Goal: Find specific page/section: Find specific page/section

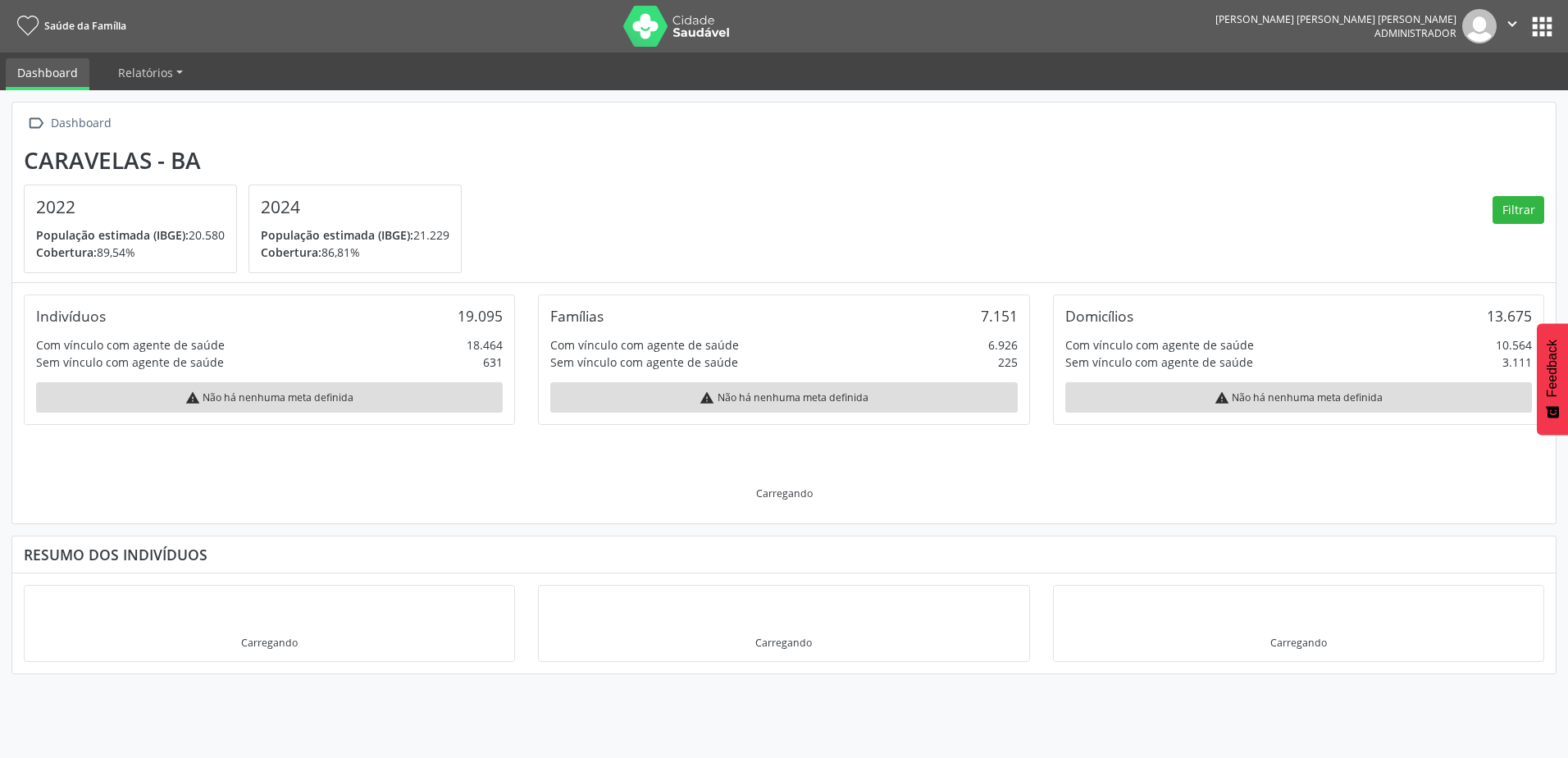
click at [1547, 19] on button "apps" at bounding box center [1542, 26] width 29 height 29
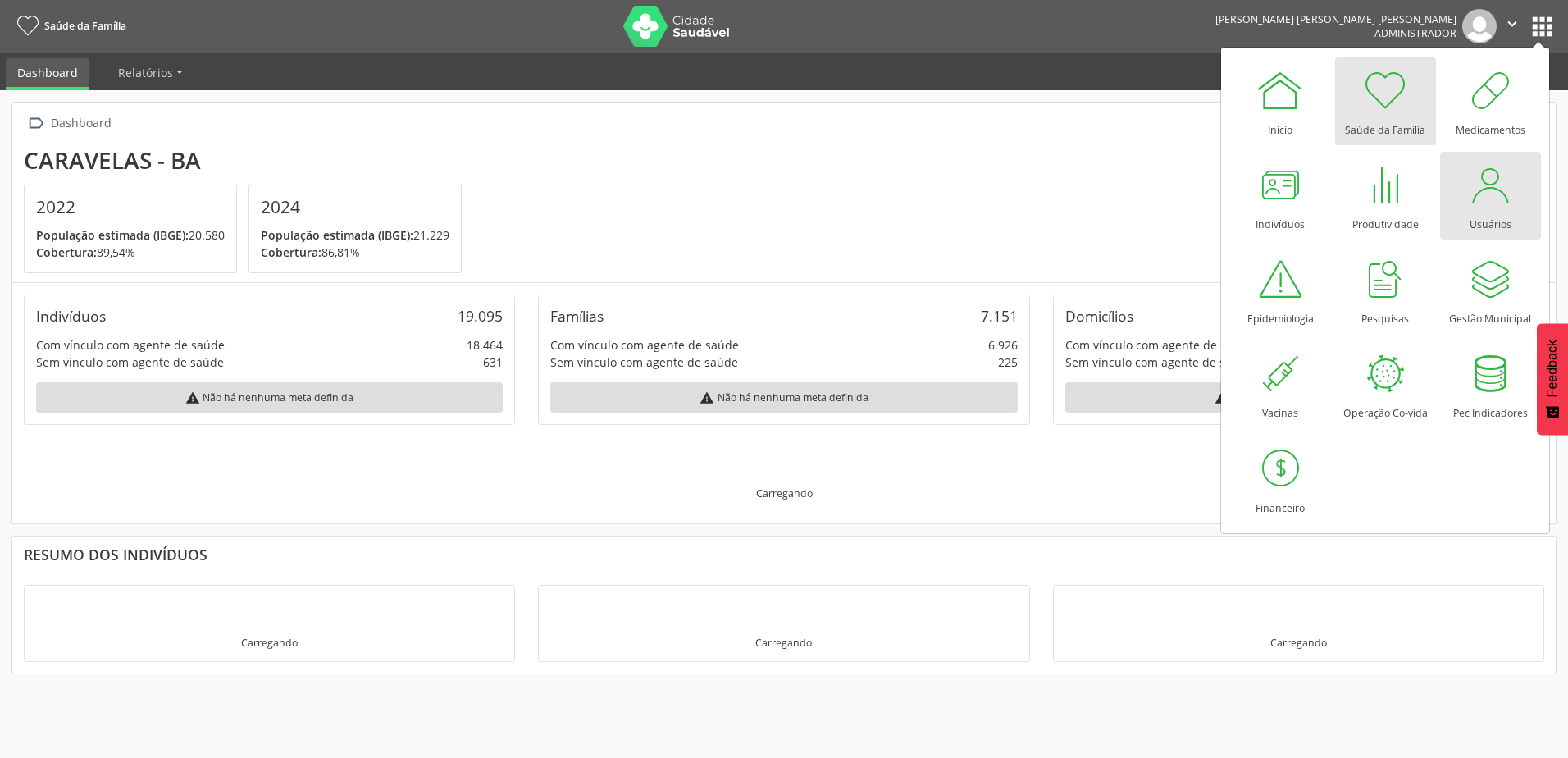
click at [1486, 194] on div at bounding box center [1490, 184] width 49 height 49
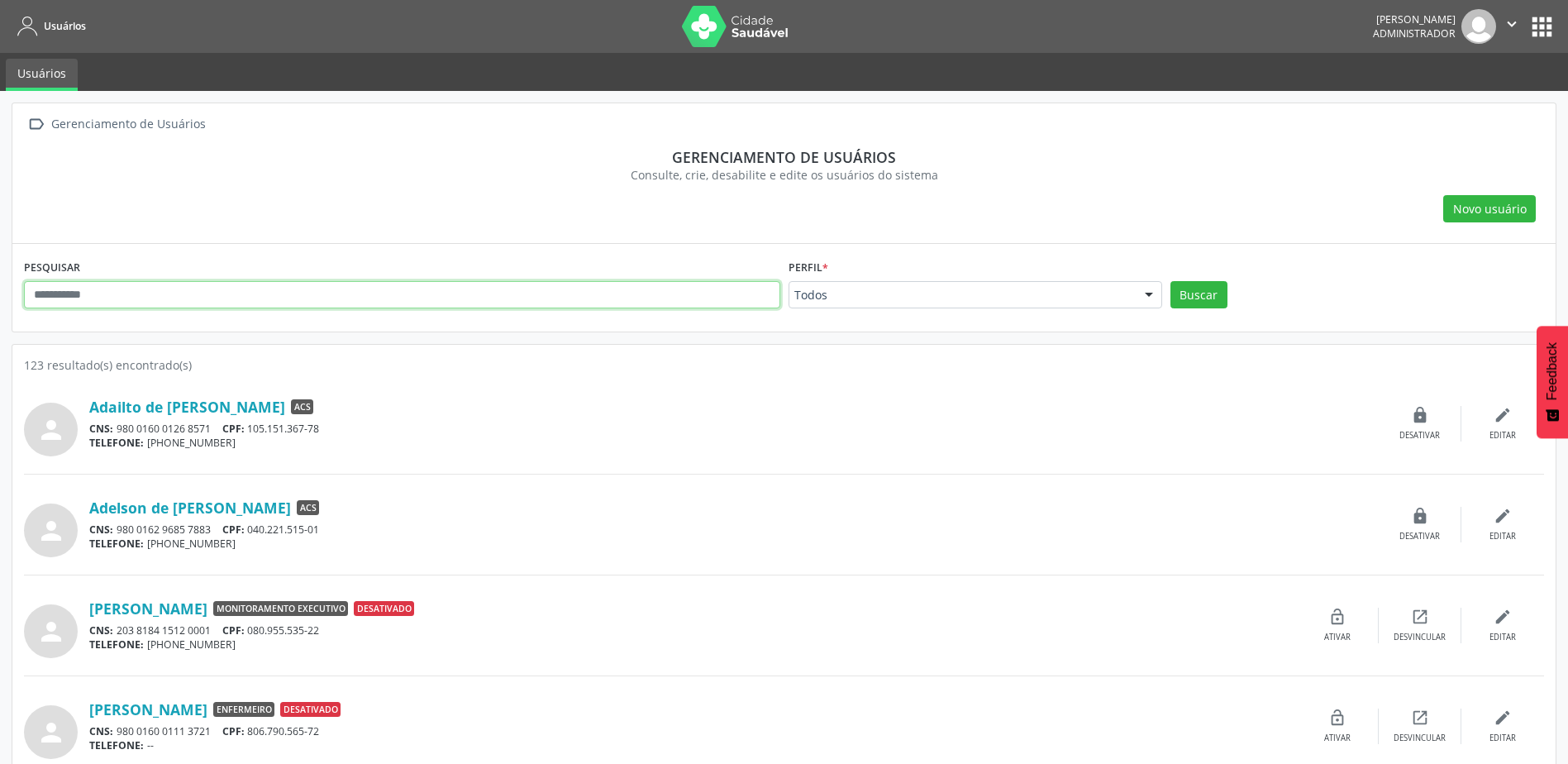
click at [287, 300] on input "text" at bounding box center [402, 295] width 757 height 28
type input "*******"
click at [1171, 281] on button "Buscar" at bounding box center [1199, 295] width 57 height 28
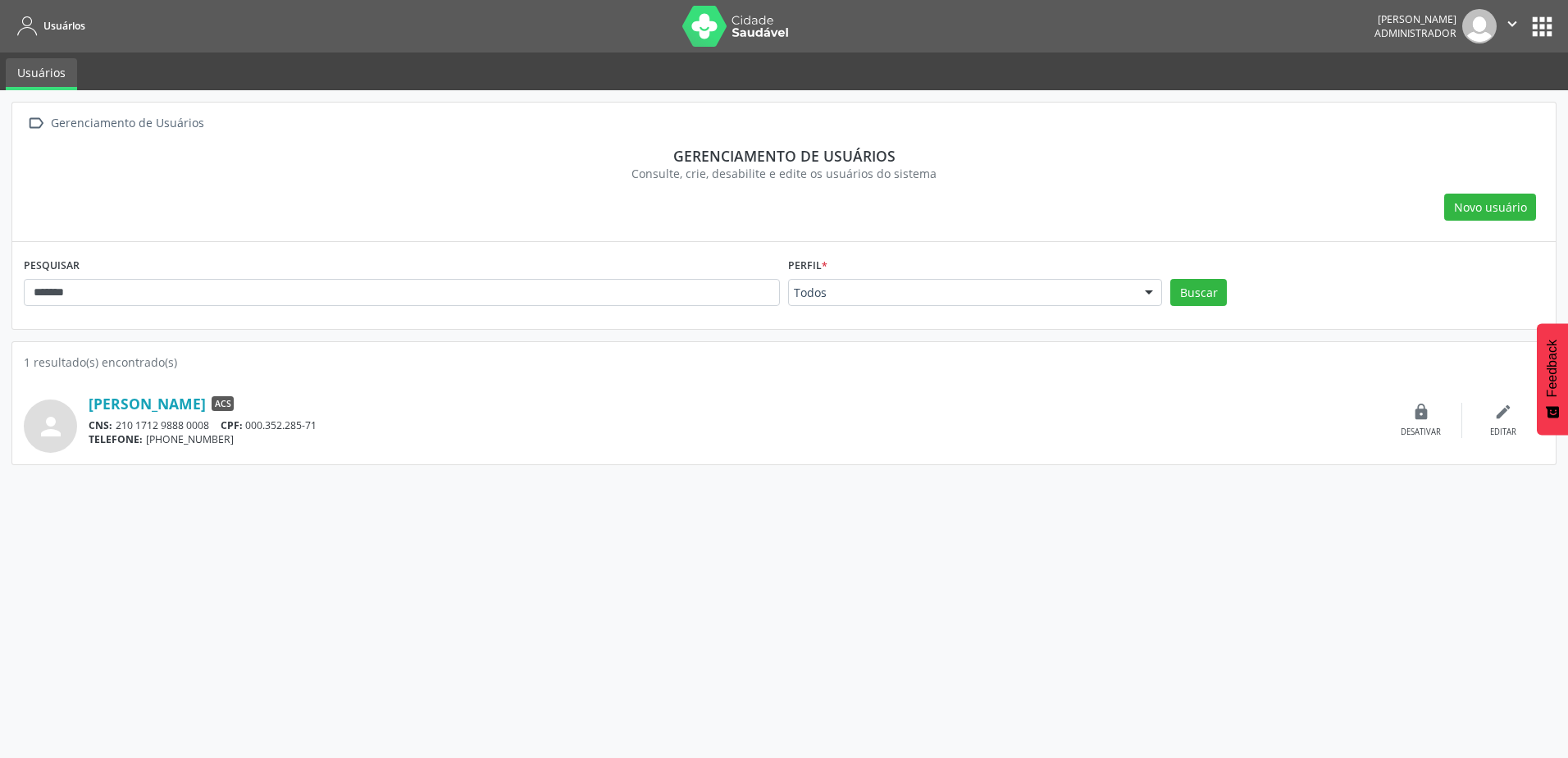
drag, startPoint x: 82, startPoint y: 398, endPoint x: 270, endPoint y: 401, distance: 188.0
click at [270, 401] on div "person [PERSON_NAME] ACS CNS: 210 1712 9888 0008 CPF: 000.352.285-71 TELEFONE: …" at bounding box center [784, 419] width 1520 height 65
copy div "[PERSON_NAME]"
click at [189, 409] on link "[PERSON_NAME]" at bounding box center [147, 403] width 118 height 18
copy div "[PERSON_NAME]"
